Goal: Task Accomplishment & Management: Manage account settings

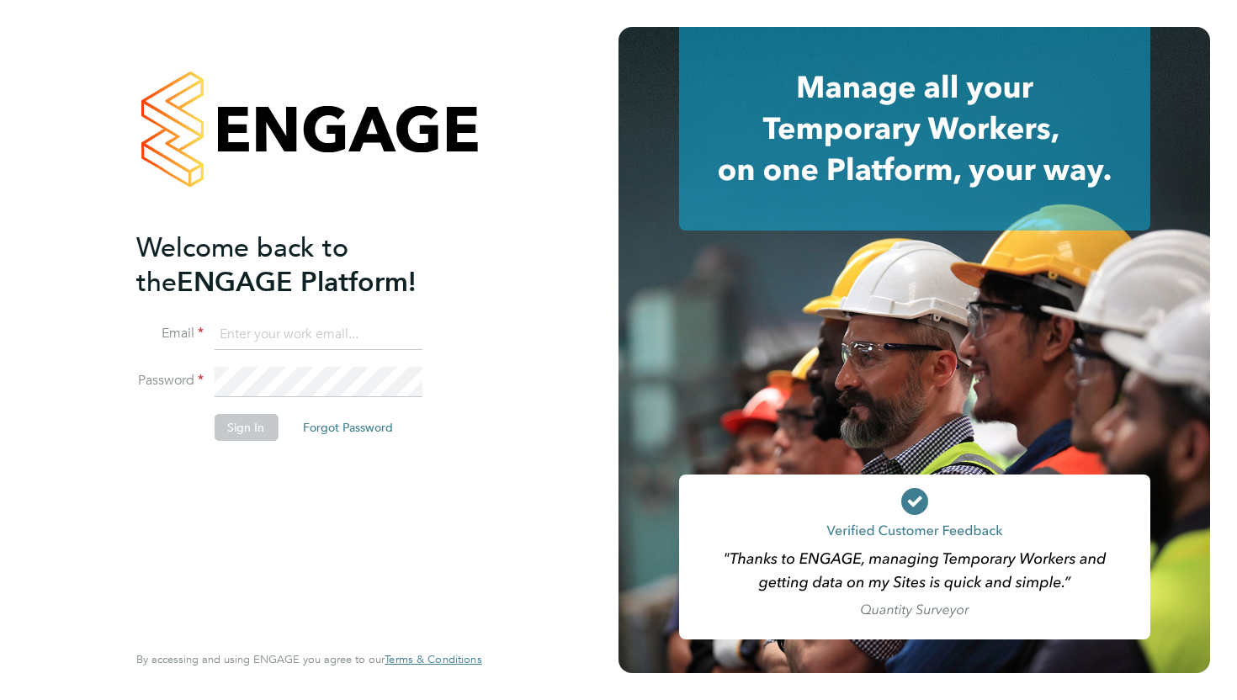
type input "stuart.horn@comparethemarket.com"
click at [237, 425] on button "Sign In" at bounding box center [246, 427] width 64 height 27
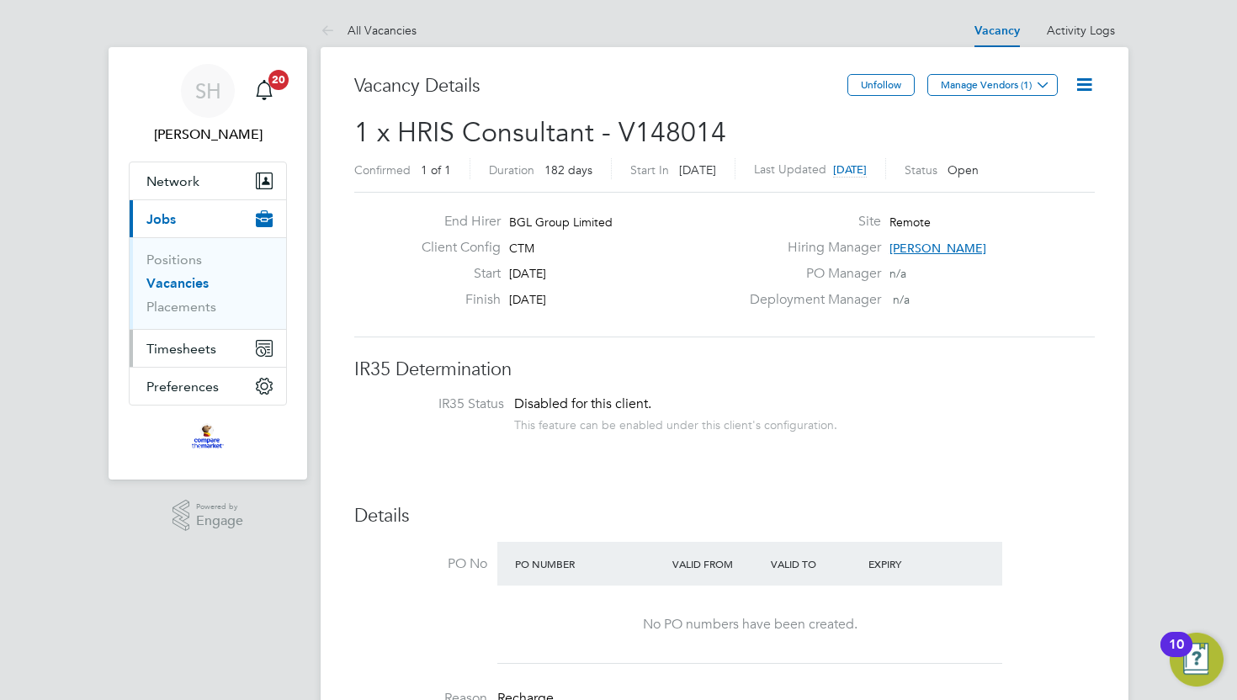
click at [181, 348] on span "Timesheets" at bounding box center [181, 349] width 70 height 16
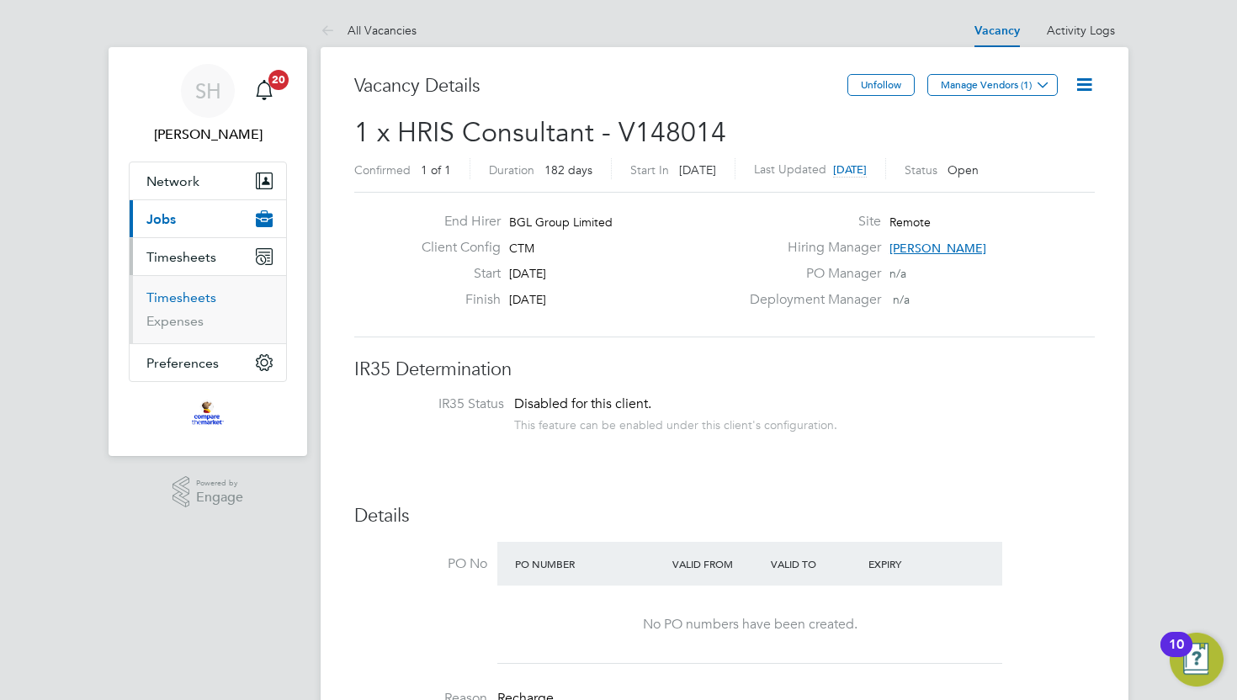
click at [194, 295] on link "Timesheets" at bounding box center [181, 298] width 70 height 16
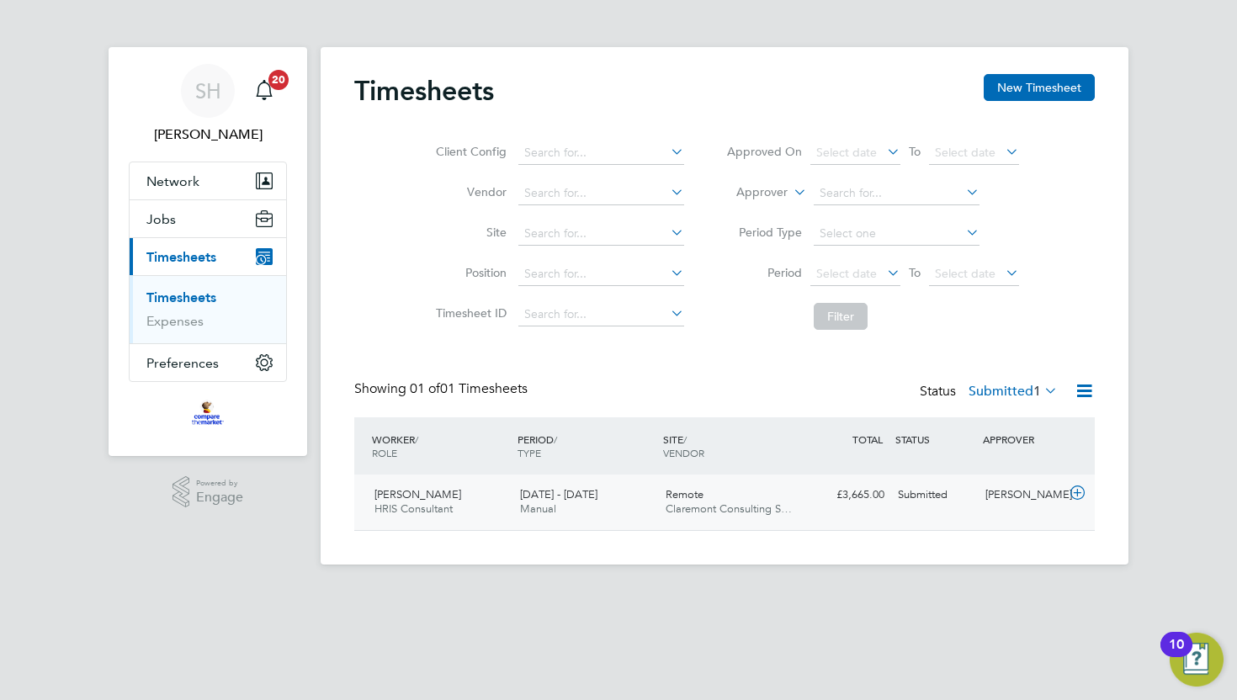
click at [526, 513] on span "Manual" at bounding box center [538, 509] width 36 height 14
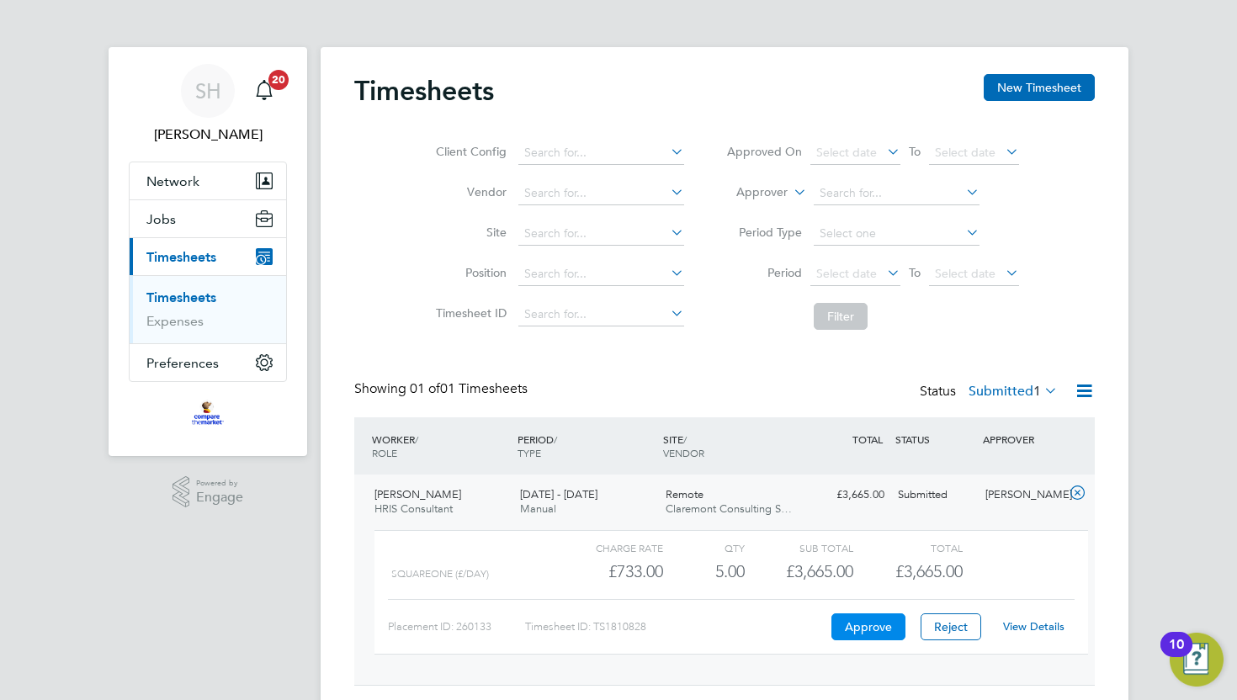
click at [854, 618] on button "Approve" at bounding box center [869, 627] width 74 height 27
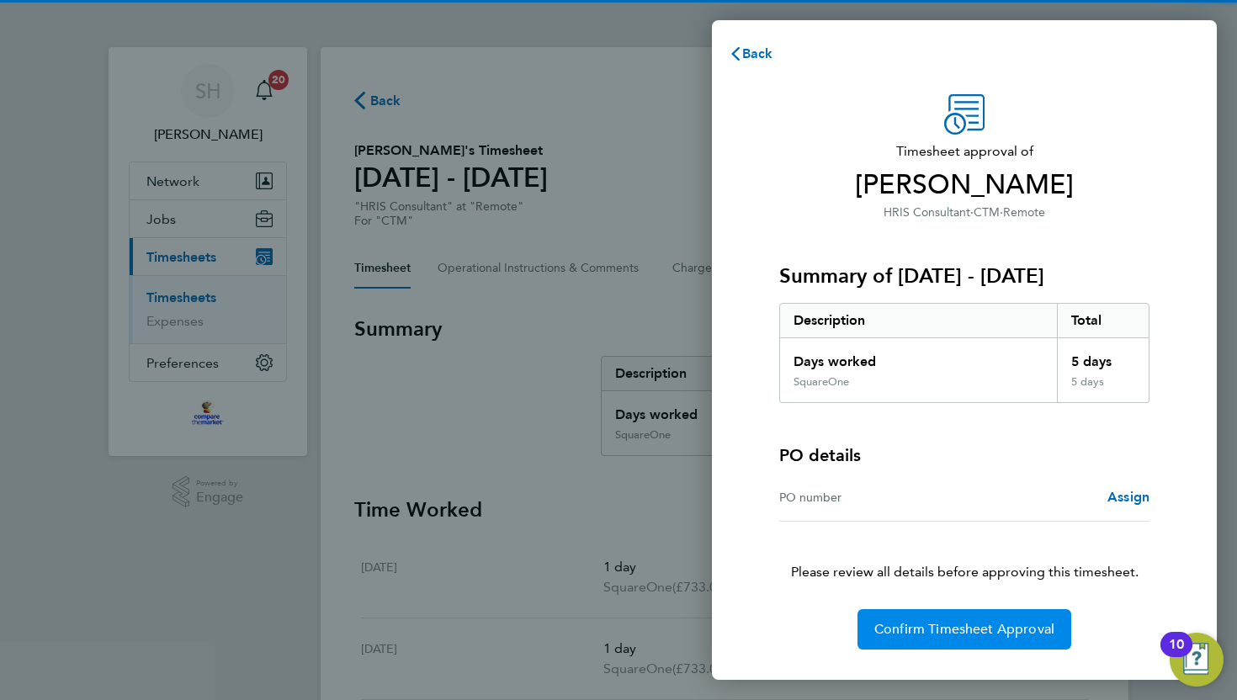
click at [948, 646] on button "Confirm Timesheet Approval" at bounding box center [965, 629] width 214 height 40
